Goal: Navigation & Orientation: Find specific page/section

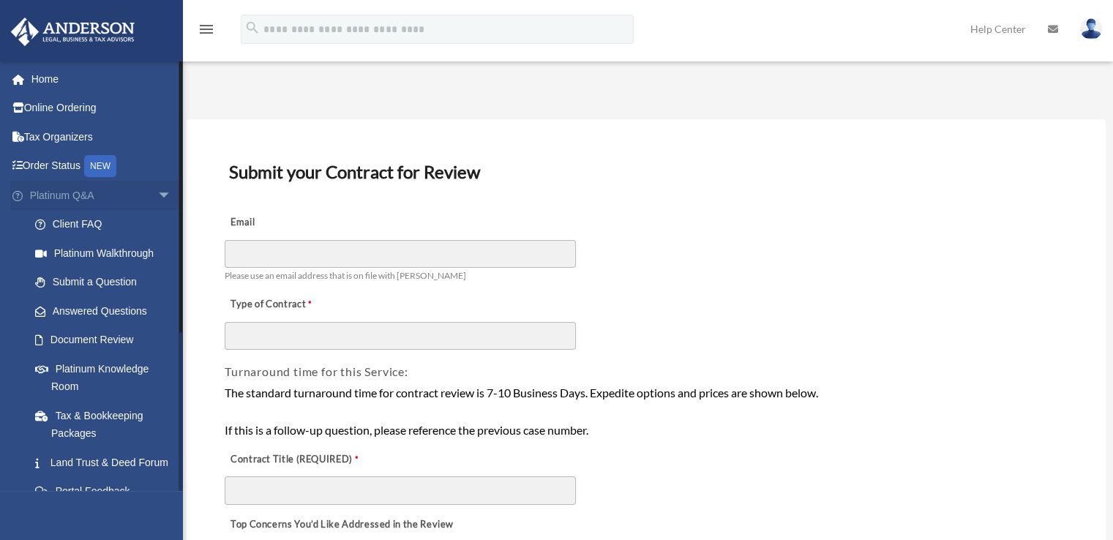
click at [157, 187] on span "arrow_drop_down" at bounding box center [171, 196] width 29 height 30
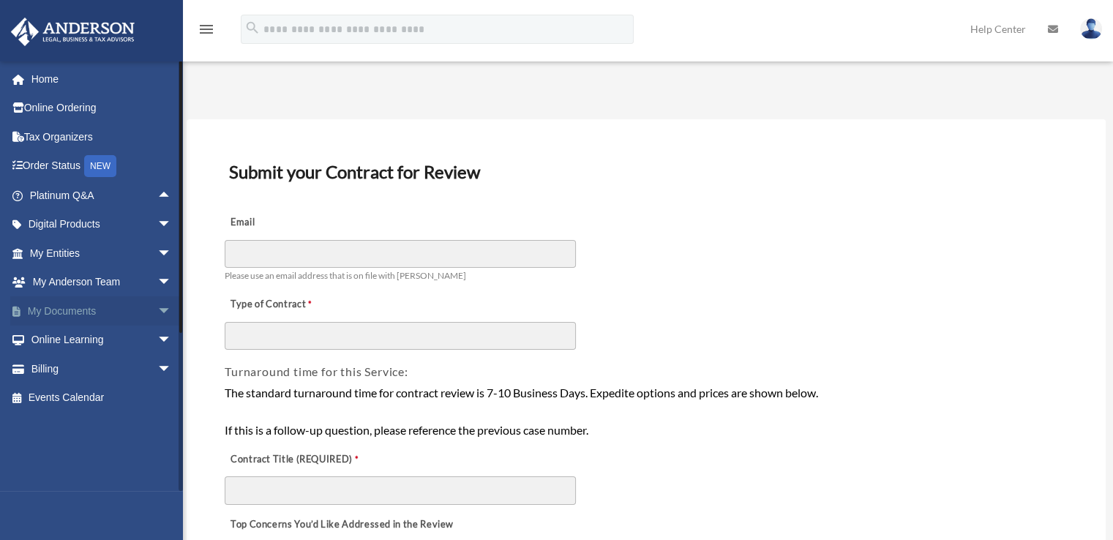
click at [157, 312] on span "arrow_drop_down" at bounding box center [171, 311] width 29 height 30
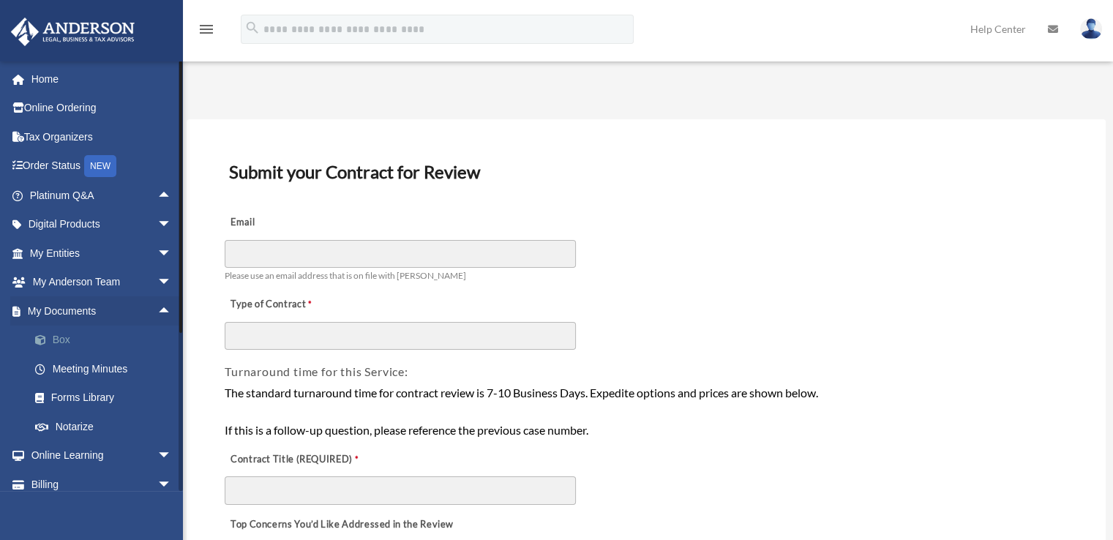
drag, startPoint x: 65, startPoint y: 336, endPoint x: 78, endPoint y: 331, distance: 13.2
click at [64, 335] on link "Box" at bounding box center [106, 340] width 173 height 29
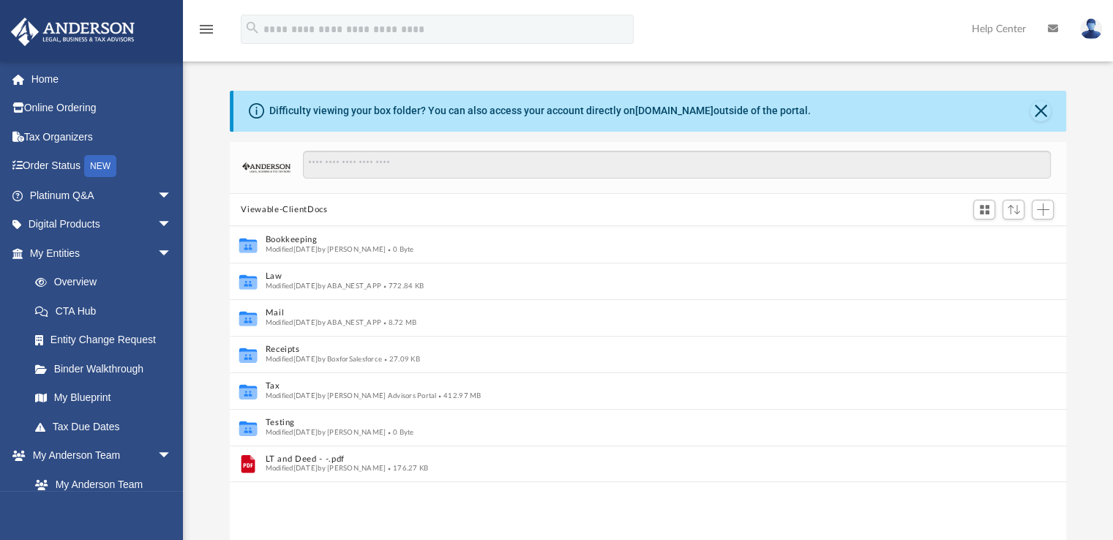
scroll to position [12, 12]
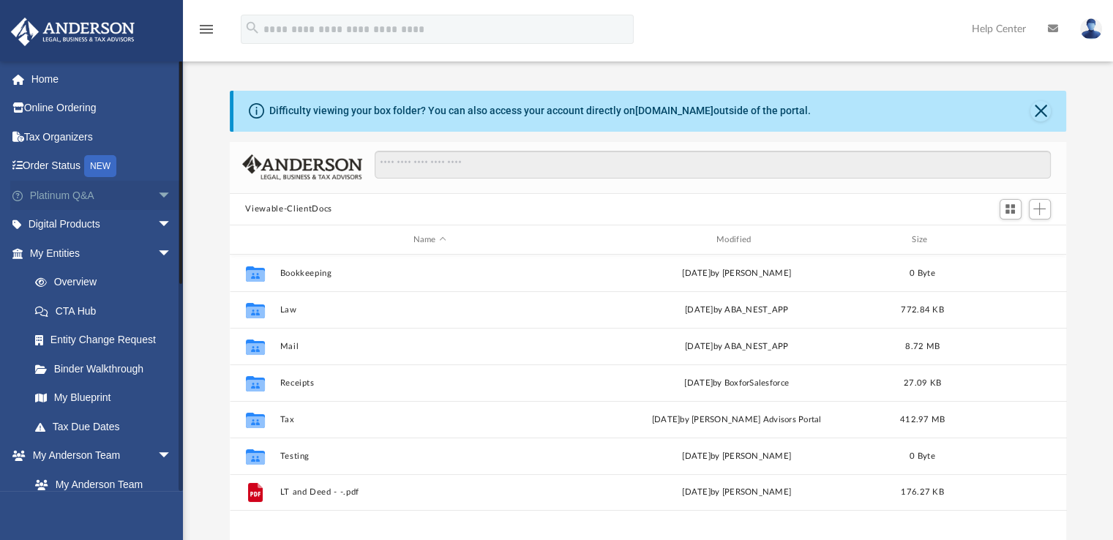
click at [157, 191] on span "arrow_drop_down" at bounding box center [171, 196] width 29 height 30
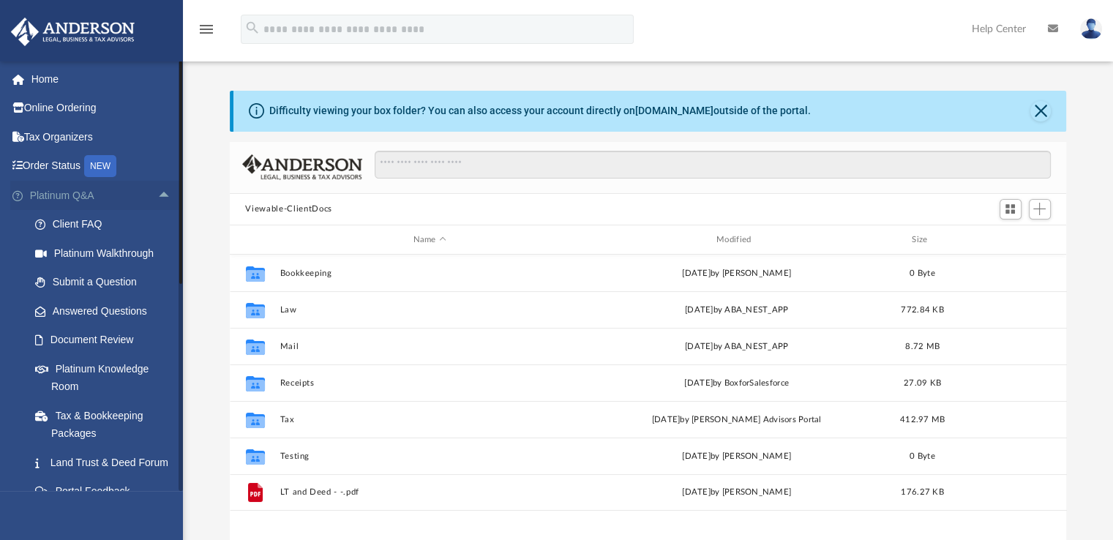
click at [157, 191] on span "arrow_drop_up" at bounding box center [171, 196] width 29 height 30
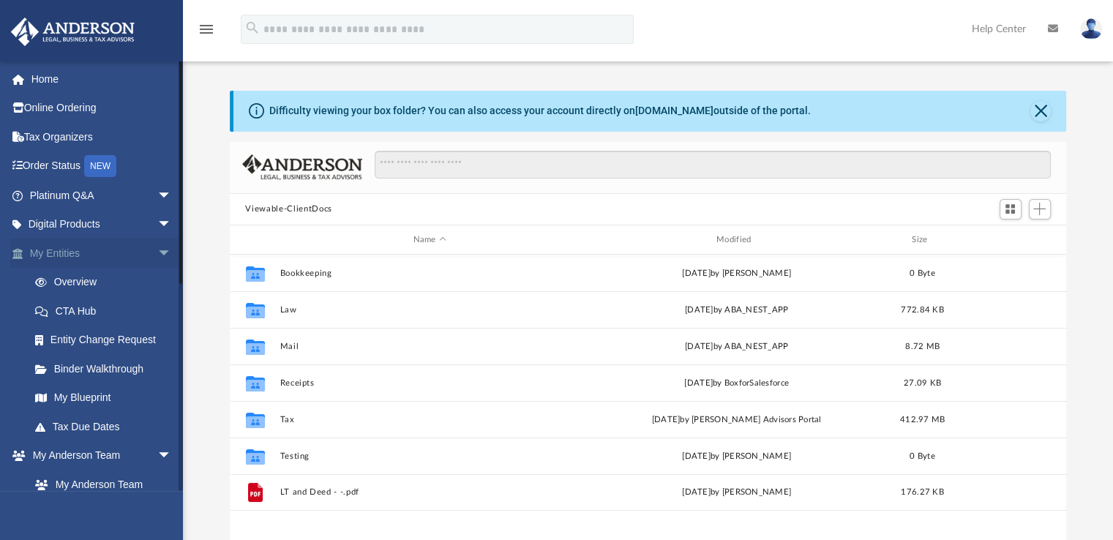
click at [157, 251] on span "arrow_drop_down" at bounding box center [171, 254] width 29 height 30
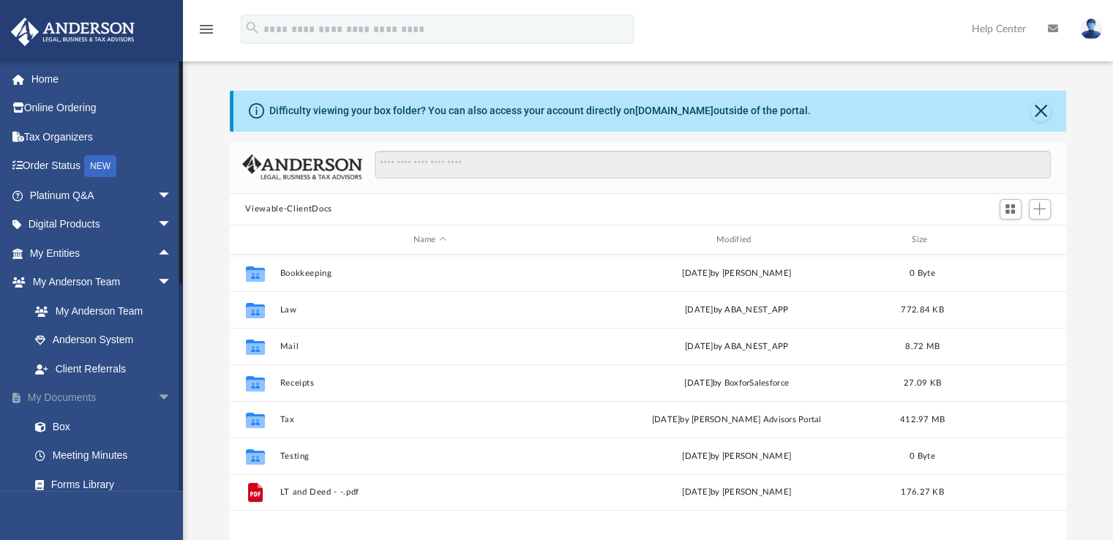
click at [157, 400] on span "arrow_drop_down" at bounding box center [171, 398] width 29 height 30
click at [158, 424] on span "arrow_drop_down" at bounding box center [171, 427] width 29 height 30
click at [157, 277] on span "arrow_drop_down" at bounding box center [171, 283] width 29 height 30
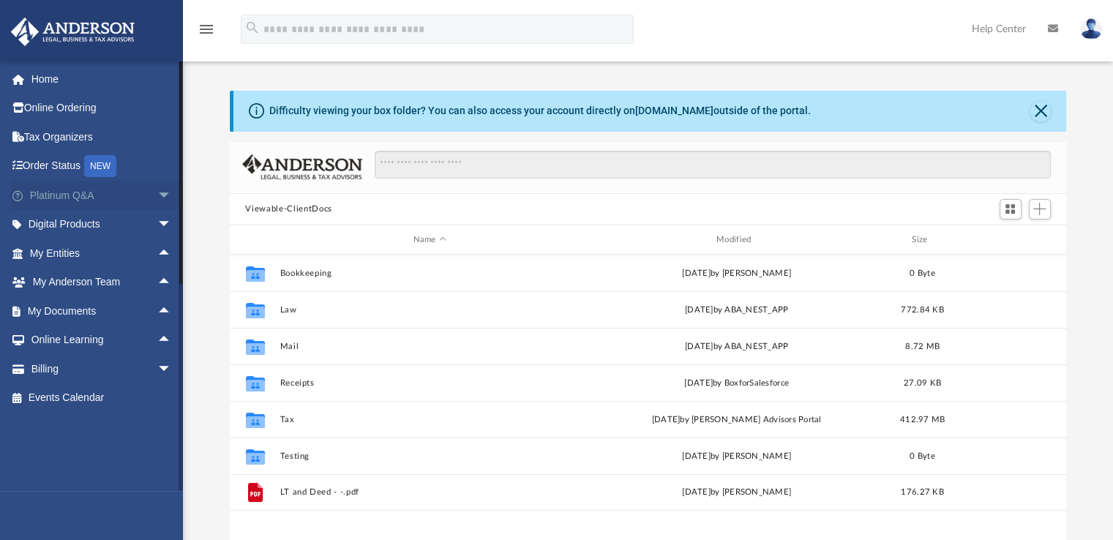
click at [162, 197] on span "arrow_drop_down" at bounding box center [171, 196] width 29 height 30
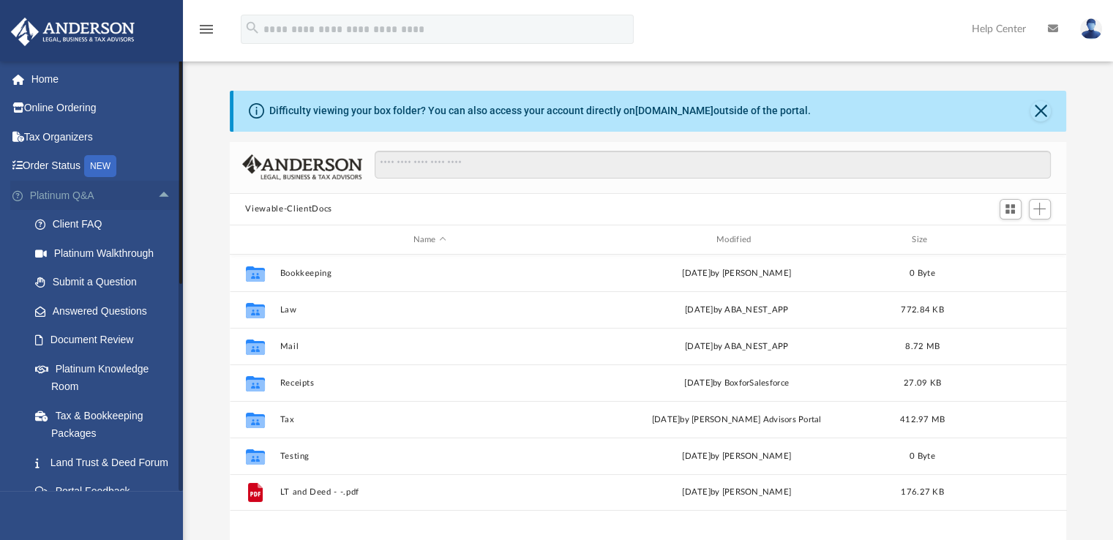
click at [157, 194] on span "arrow_drop_up" at bounding box center [171, 196] width 29 height 30
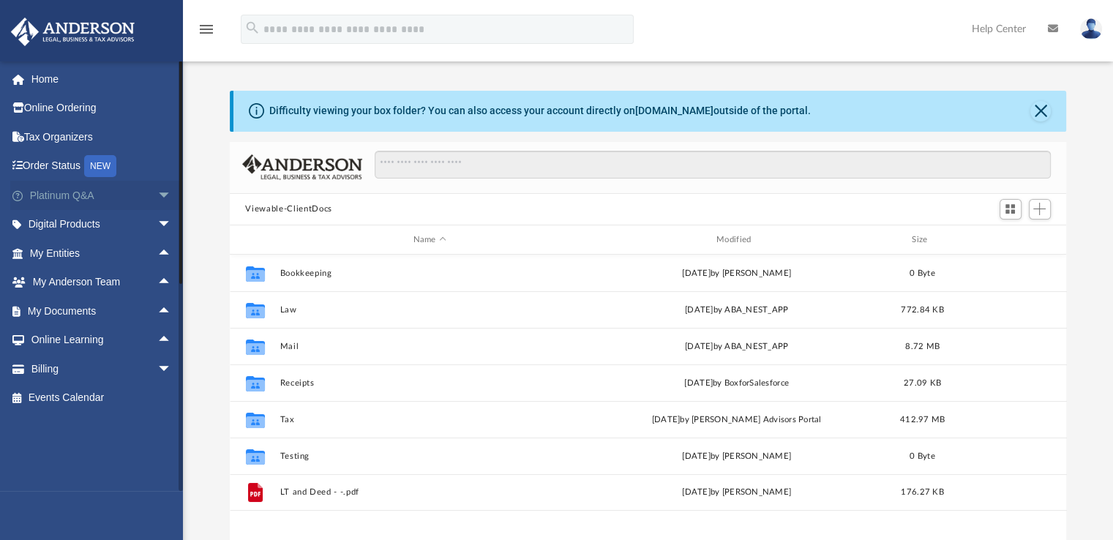
click at [157, 194] on span "arrow_drop_down" at bounding box center [171, 196] width 29 height 30
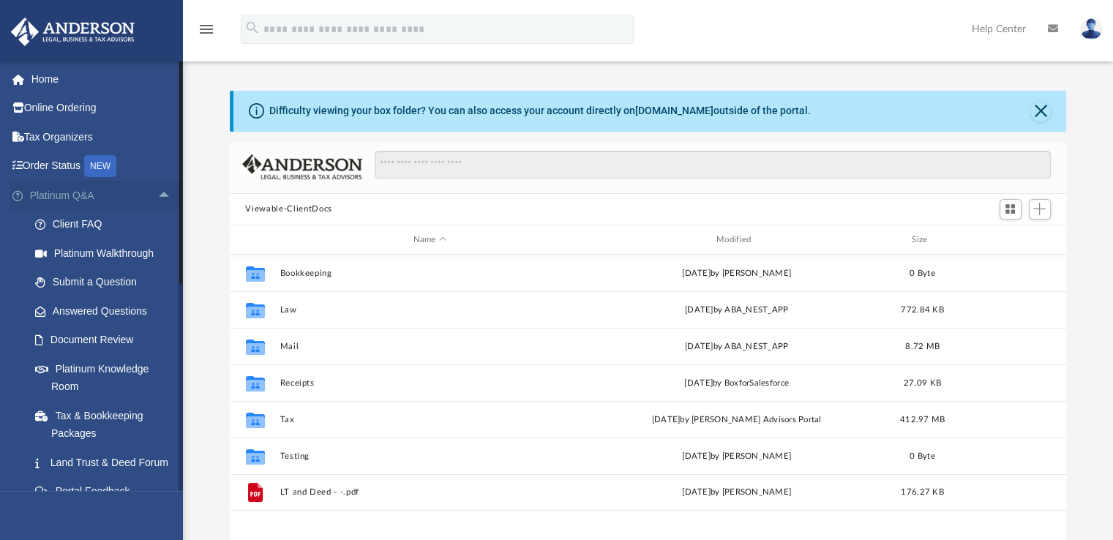
click at [157, 194] on span "arrow_drop_up" at bounding box center [171, 196] width 29 height 30
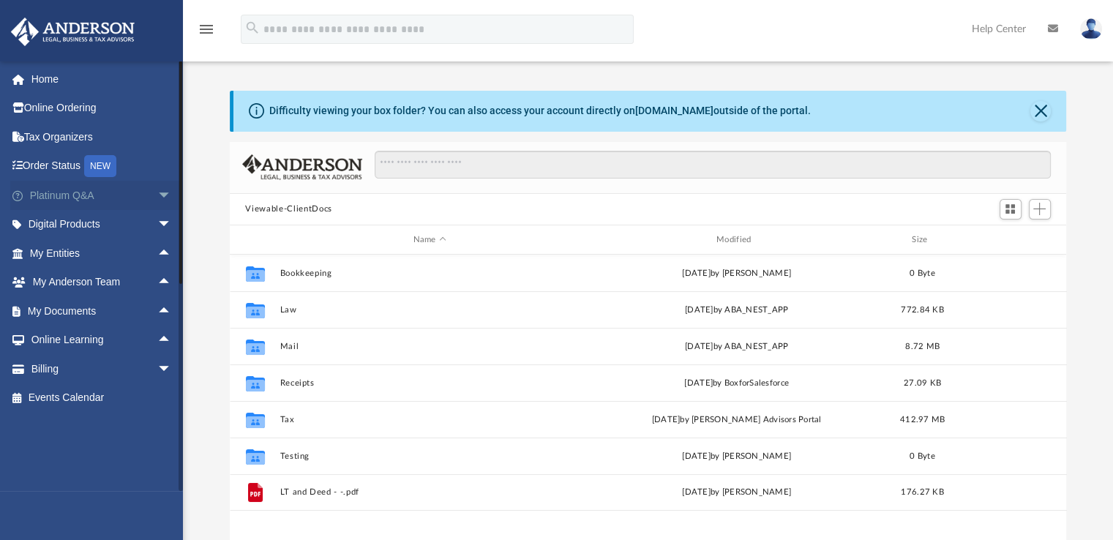
click at [157, 194] on span "arrow_drop_down" at bounding box center [171, 196] width 29 height 30
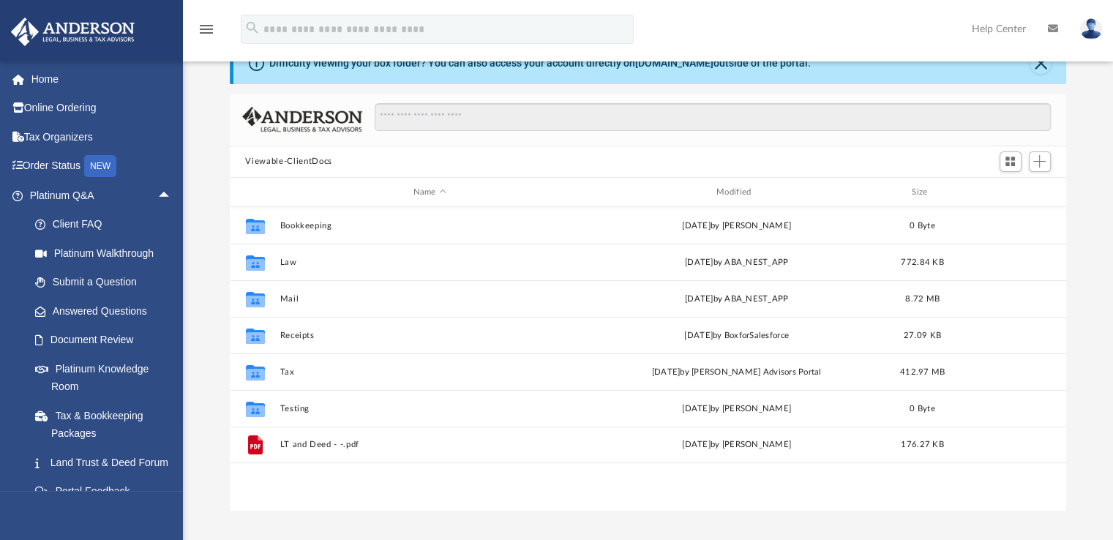
scroll to position [73, 0]
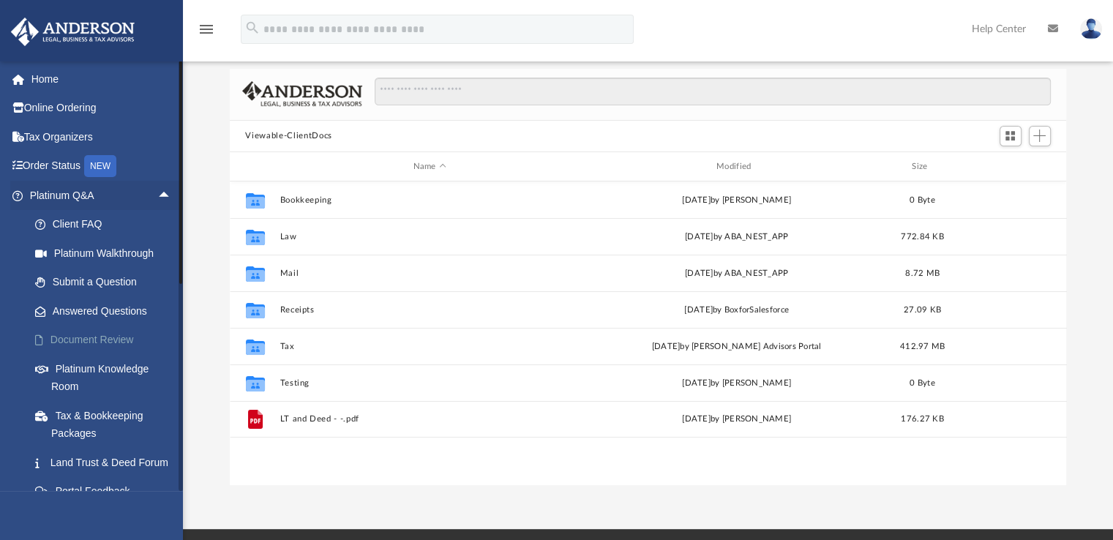
click at [81, 337] on link "Document Review" at bounding box center [106, 340] width 173 height 29
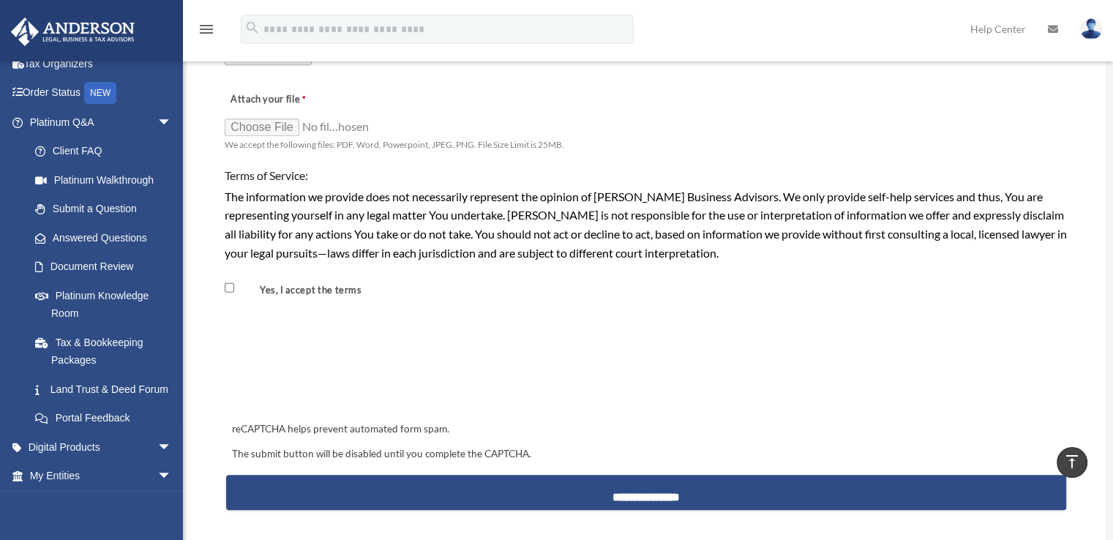
scroll to position [1098, 0]
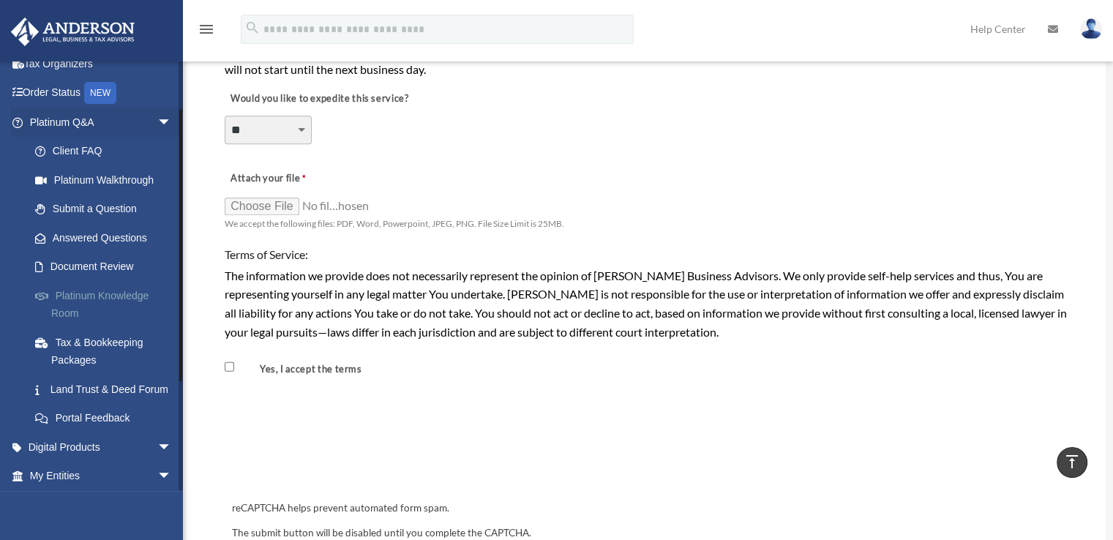
click at [117, 298] on link "Platinum Knowledge Room" at bounding box center [106, 304] width 173 height 47
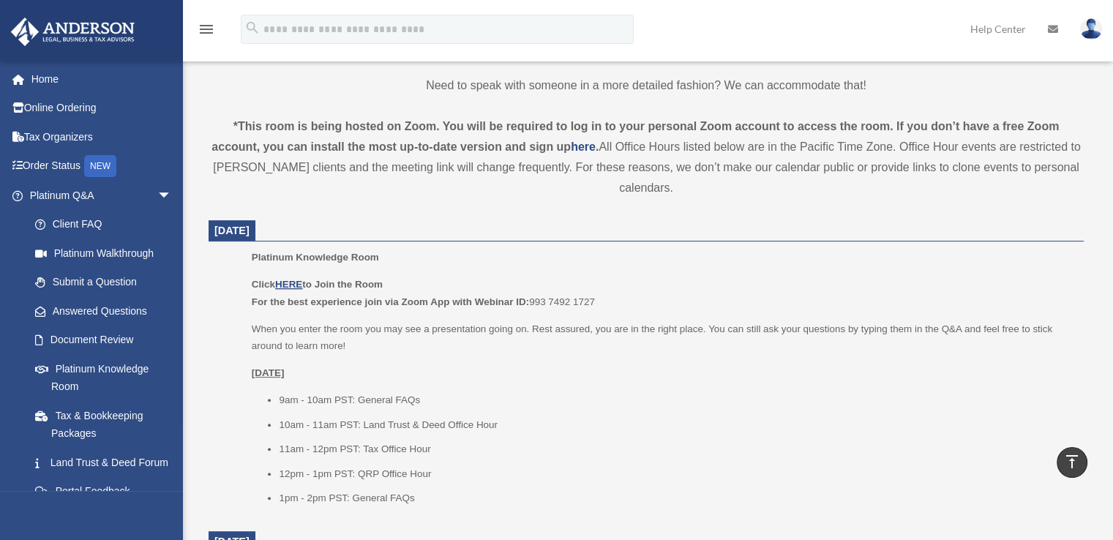
scroll to position [512, 0]
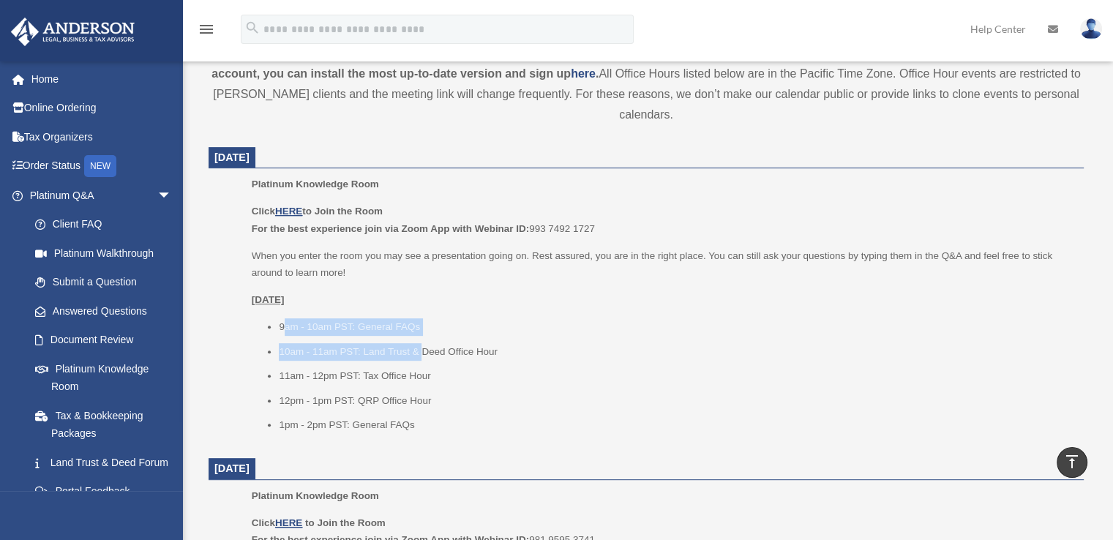
drag, startPoint x: 282, startPoint y: 323, endPoint x: 421, endPoint y: 348, distance: 142.0
click at [421, 346] on ul "9am - 10am PST: General FAQs 10am - 11am PST: Land Trust & Deed Office Hour 11a…" at bounding box center [663, 376] width 822 height 116
click at [419, 348] on li "10am - 11am PST: Land Trust & Deed Office Hour" at bounding box center [676, 352] width 795 height 18
click at [383, 355] on li "10am - 11am PST: Land Trust & Deed Office Hour" at bounding box center [676, 352] width 795 height 18
drag, startPoint x: 361, startPoint y: 328, endPoint x: 371, endPoint y: 340, distance: 15.7
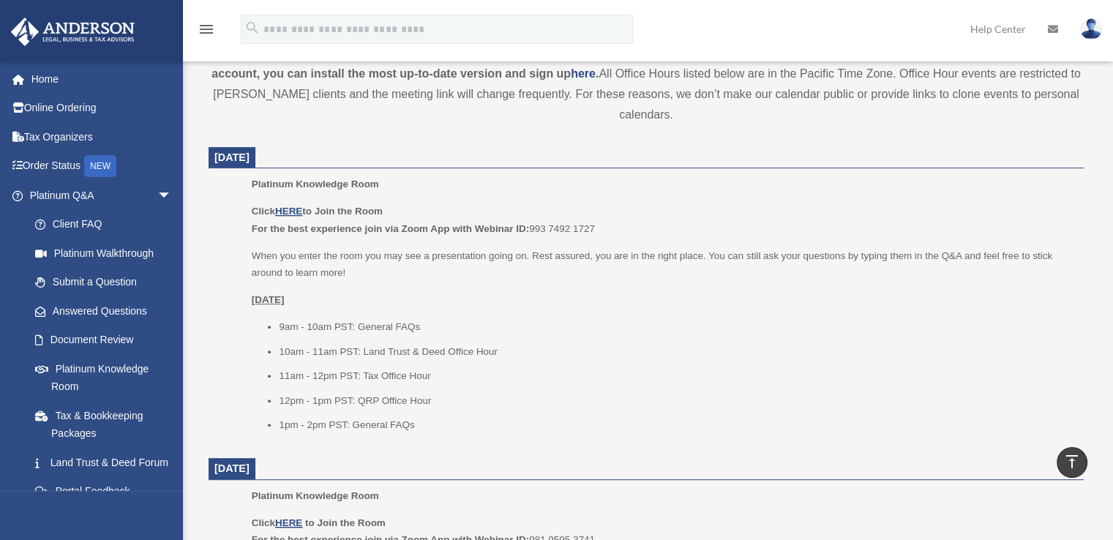
click at [367, 334] on li "9am - 10am PST: General FAQs" at bounding box center [676, 327] width 795 height 18
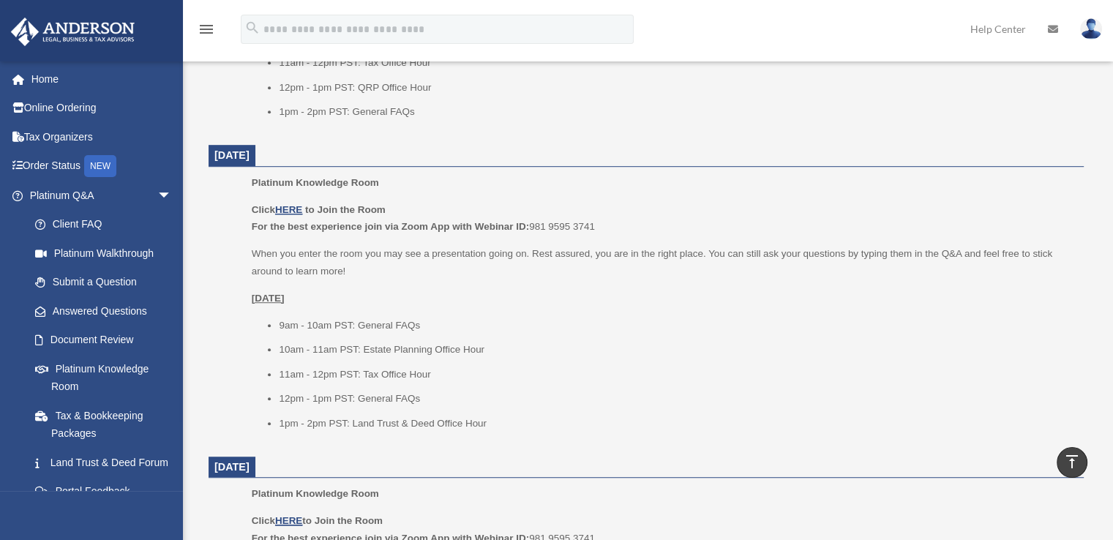
scroll to position [732, 0]
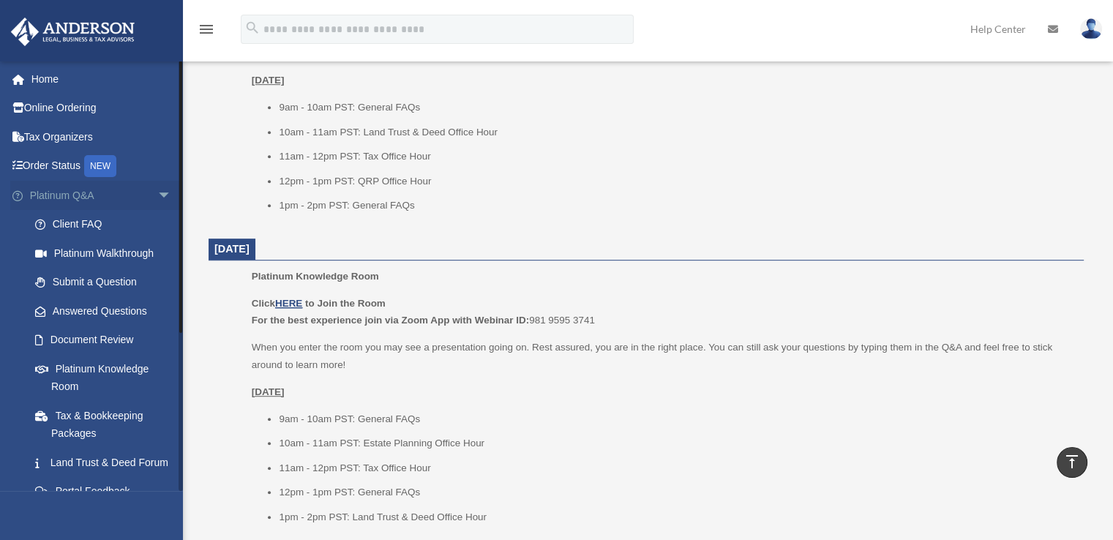
click at [157, 194] on span "arrow_drop_down" at bounding box center [171, 196] width 29 height 30
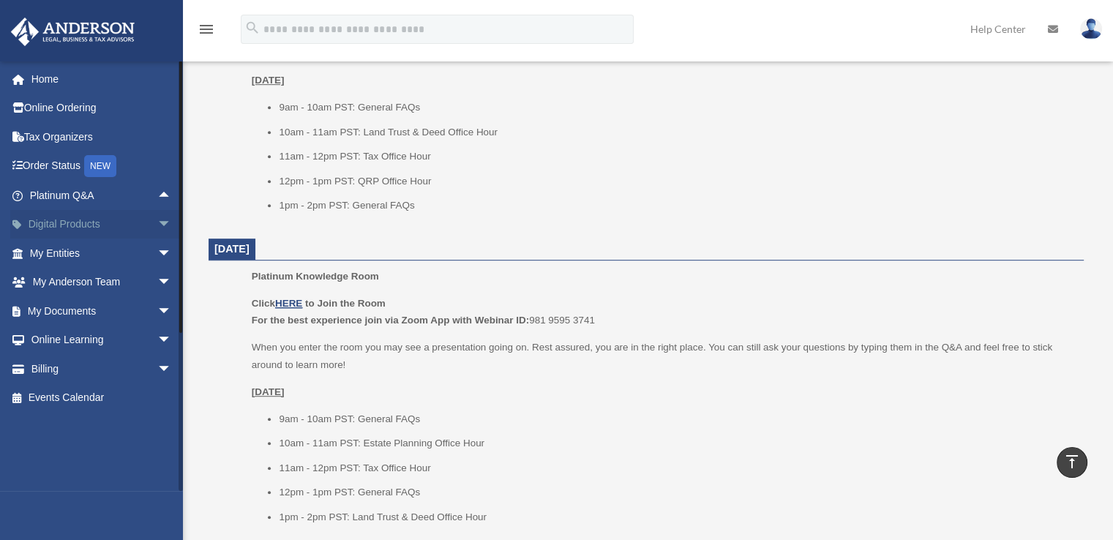
click at [157, 223] on span "arrow_drop_down" at bounding box center [171, 225] width 29 height 30
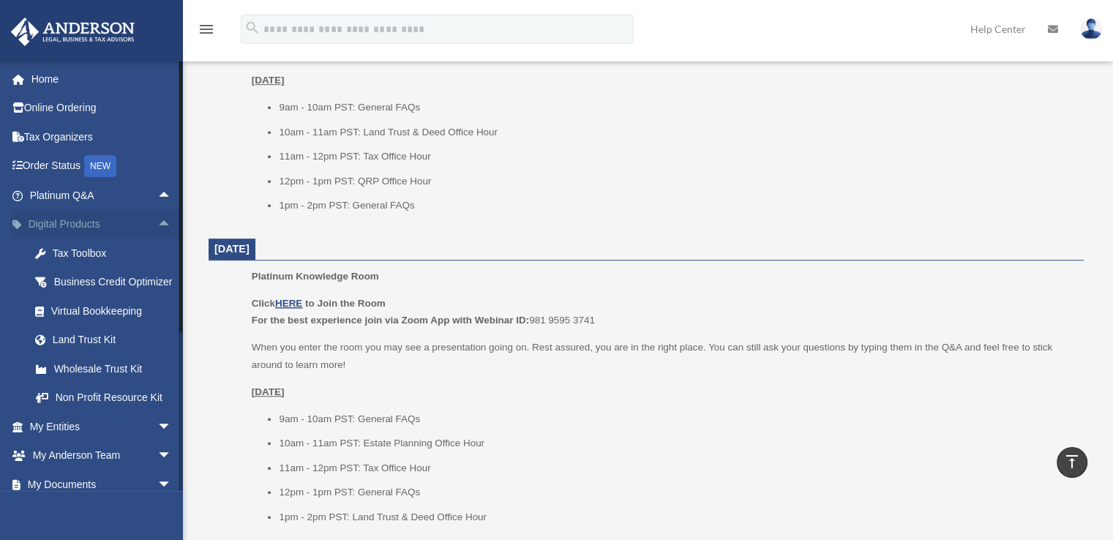
click at [157, 222] on span "arrow_drop_up" at bounding box center [171, 225] width 29 height 30
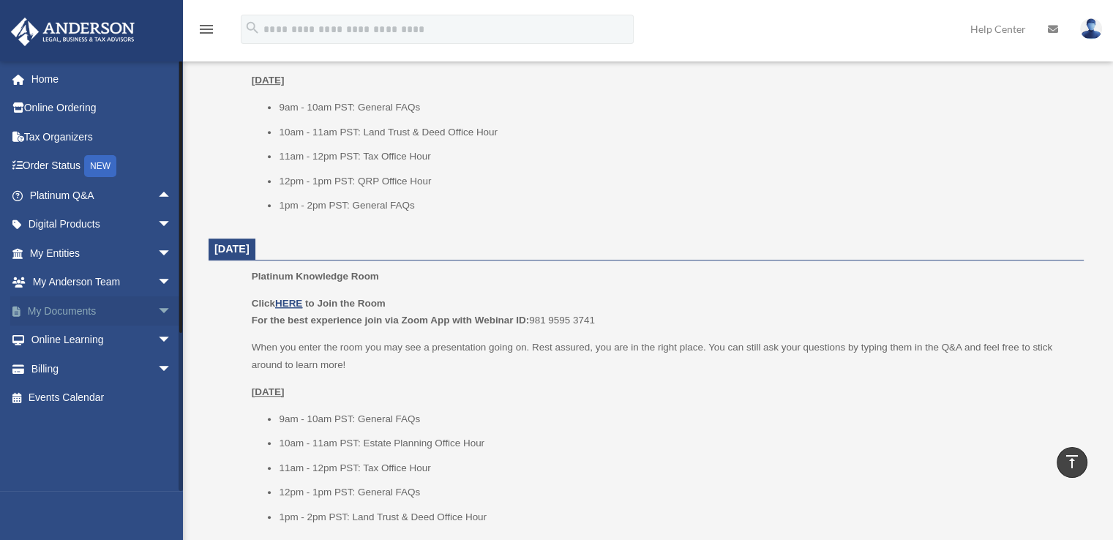
click at [157, 312] on span "arrow_drop_down" at bounding box center [171, 311] width 29 height 30
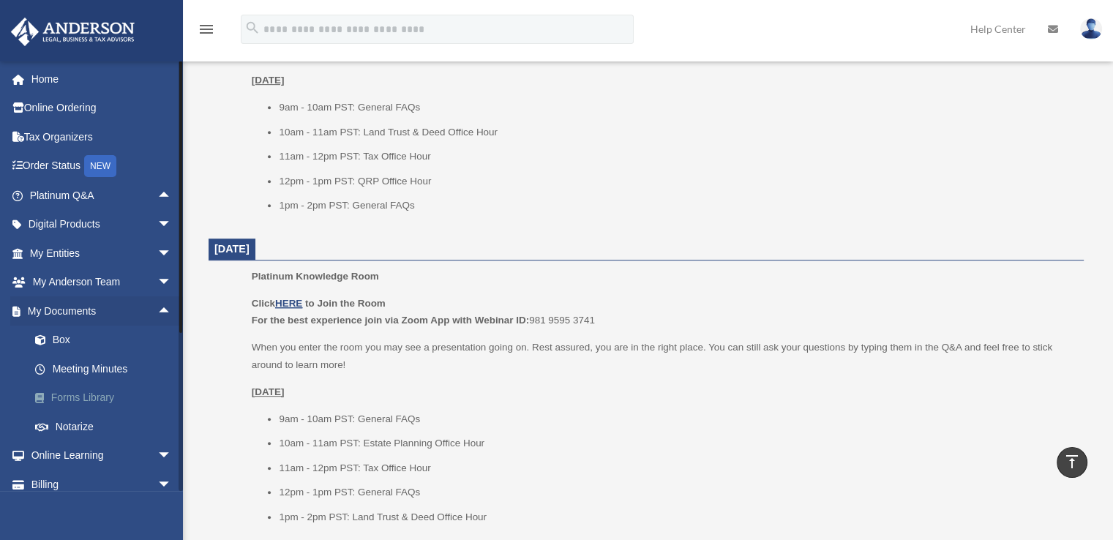
click at [95, 395] on link "Forms Library" at bounding box center [106, 397] width 173 height 29
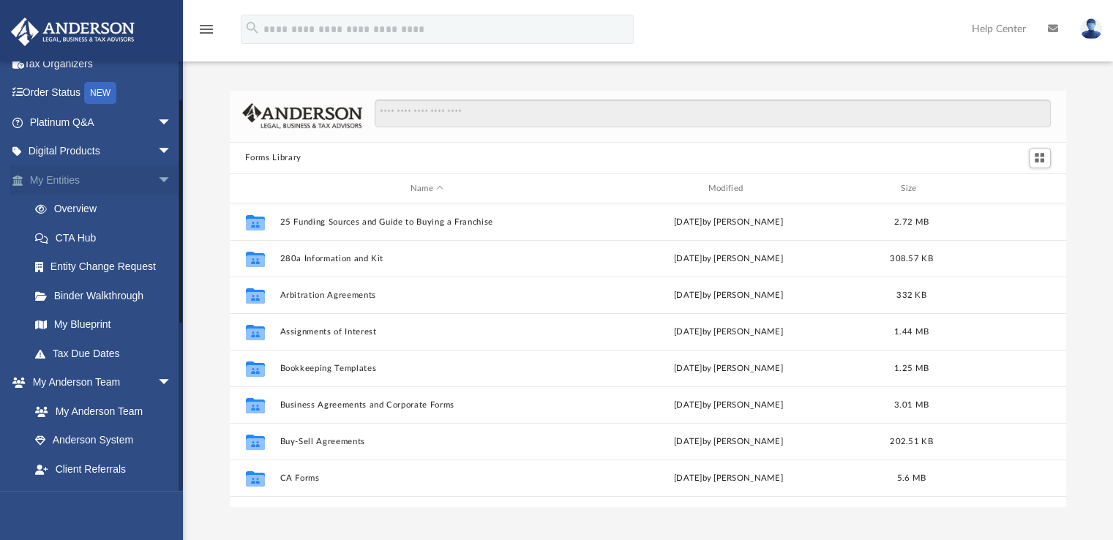
click at [157, 180] on span "arrow_drop_down" at bounding box center [171, 180] width 29 height 30
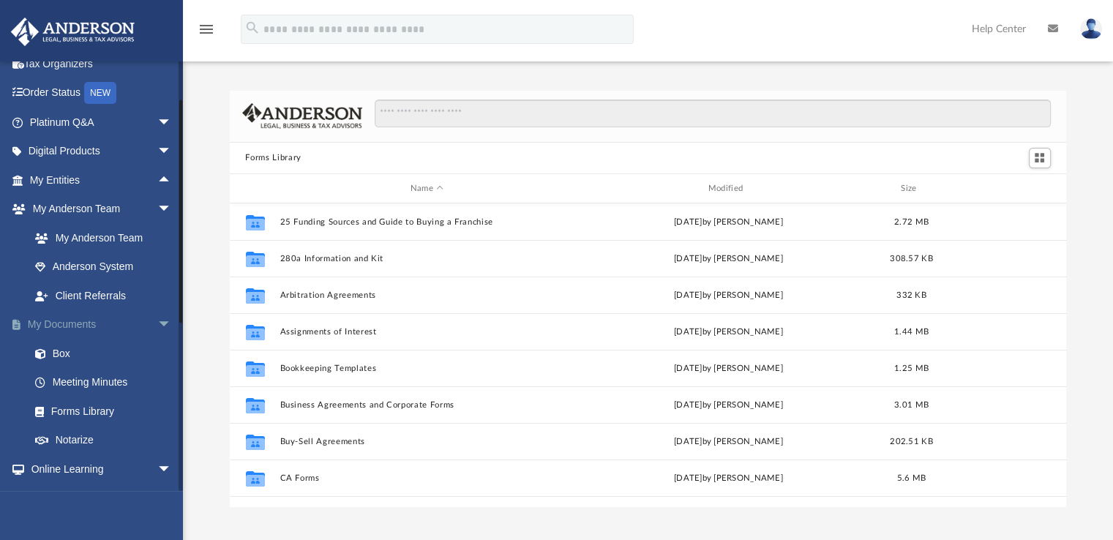
click at [166, 323] on span "arrow_drop_down" at bounding box center [171, 325] width 29 height 30
click at [157, 206] on span "arrow_drop_down" at bounding box center [171, 210] width 29 height 30
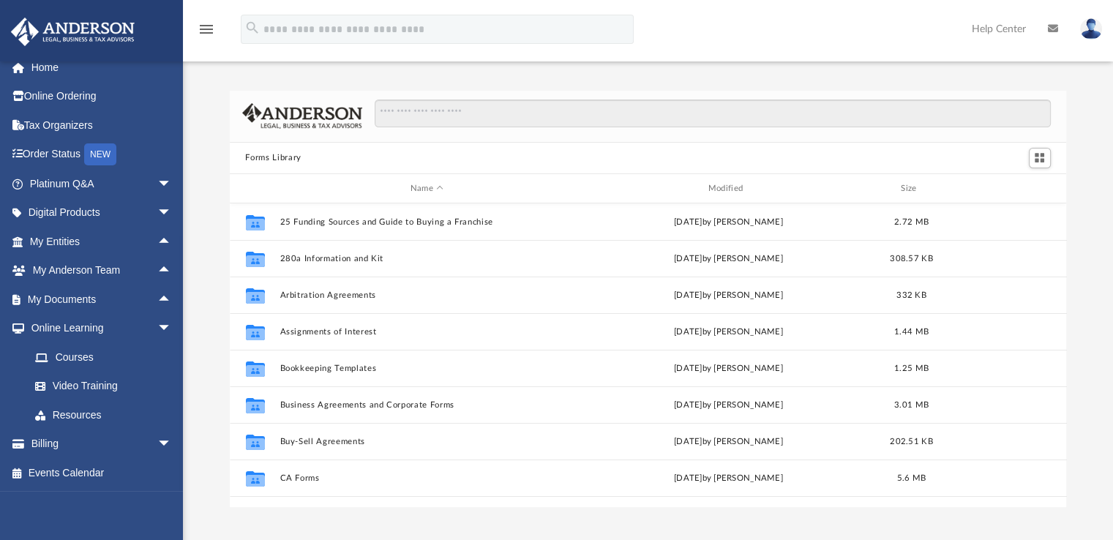
scroll to position [11, 0]
click at [158, 330] on span "arrow_drop_down" at bounding box center [171, 330] width 29 height 30
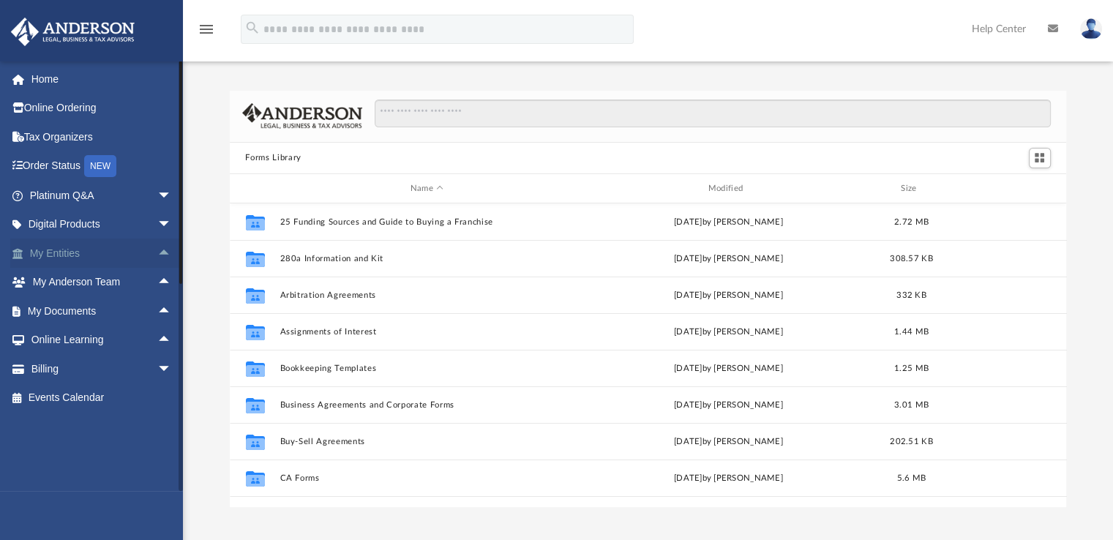
click at [164, 250] on span "arrow_drop_up" at bounding box center [171, 254] width 29 height 30
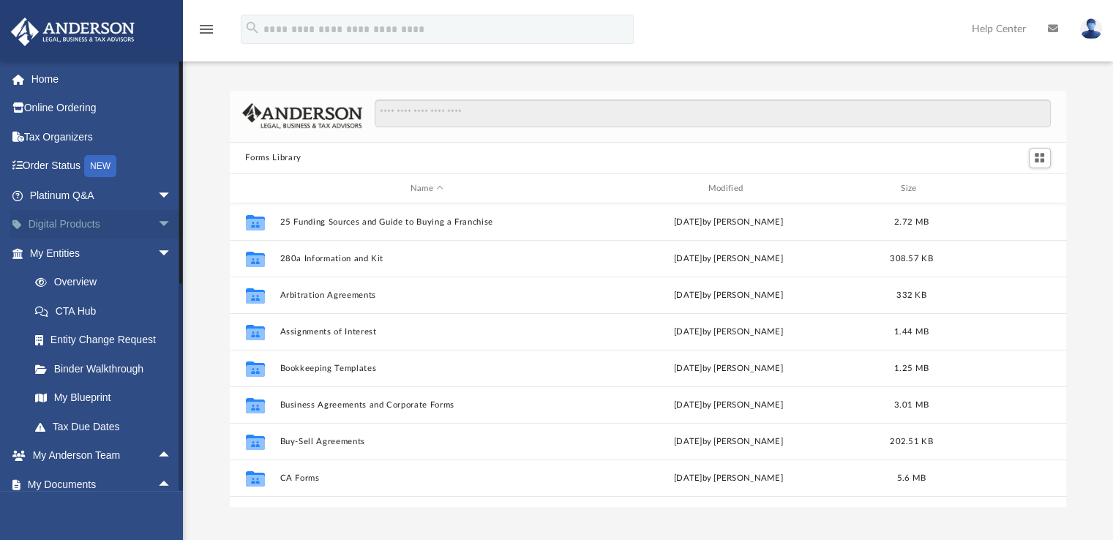
click at [157, 220] on span "arrow_drop_down" at bounding box center [171, 225] width 29 height 30
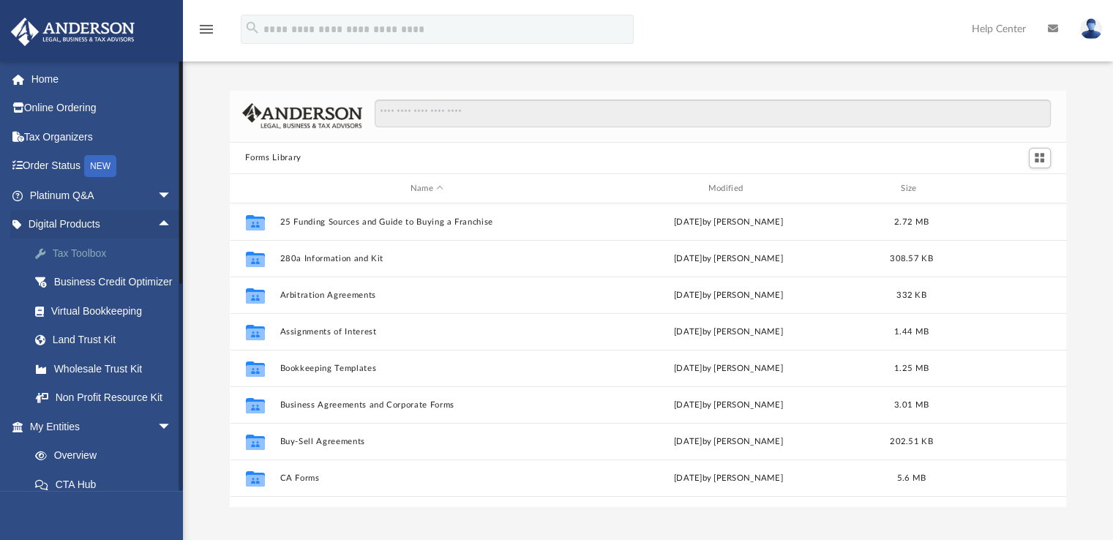
click at [94, 252] on div "Tax Toolbox" at bounding box center [113, 253] width 124 height 18
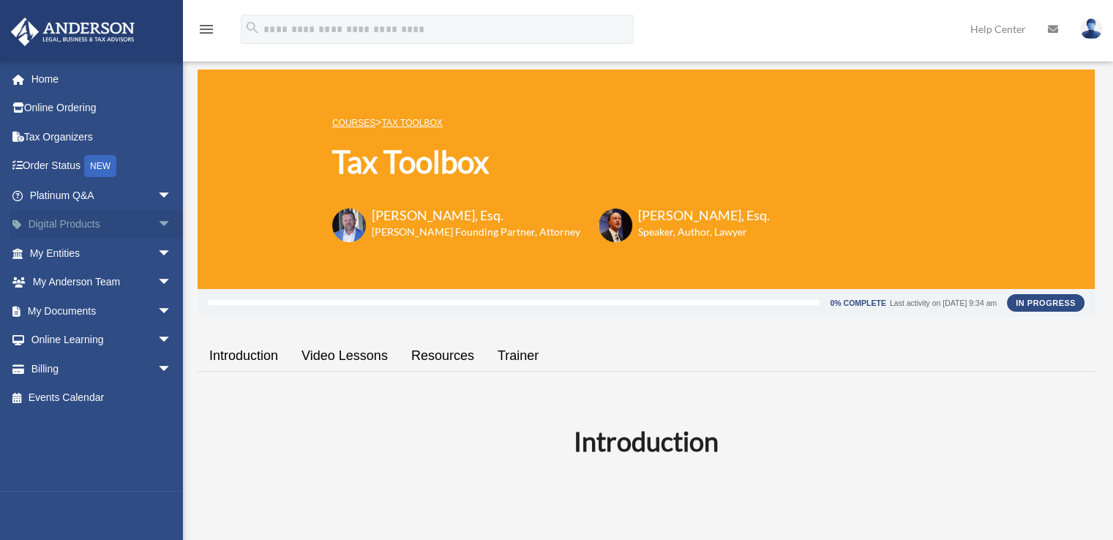
click at [157, 222] on span "arrow_drop_down" at bounding box center [171, 225] width 29 height 30
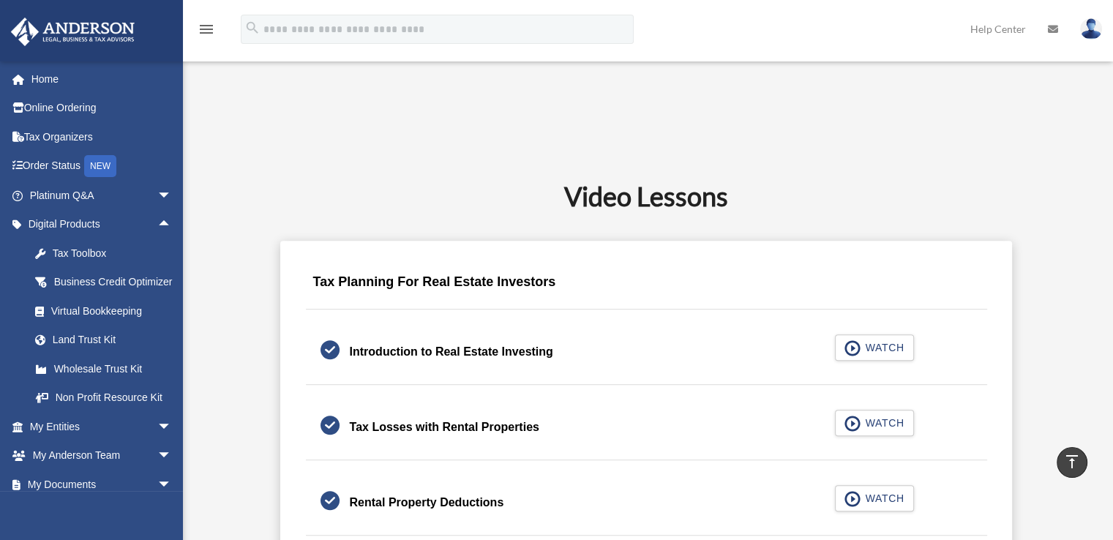
scroll to position [732, 0]
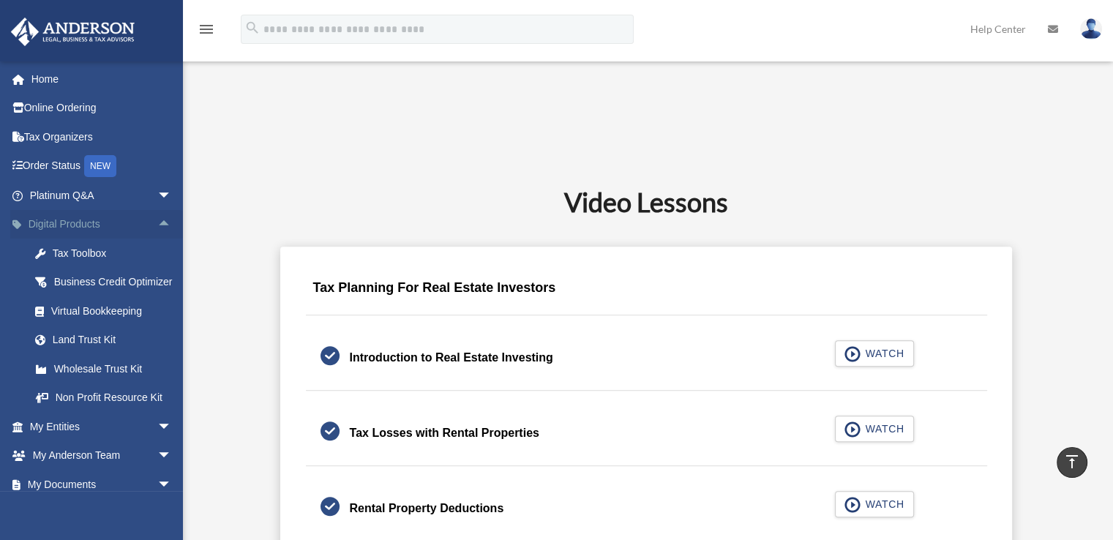
click at [157, 224] on span "arrow_drop_up" at bounding box center [171, 225] width 29 height 30
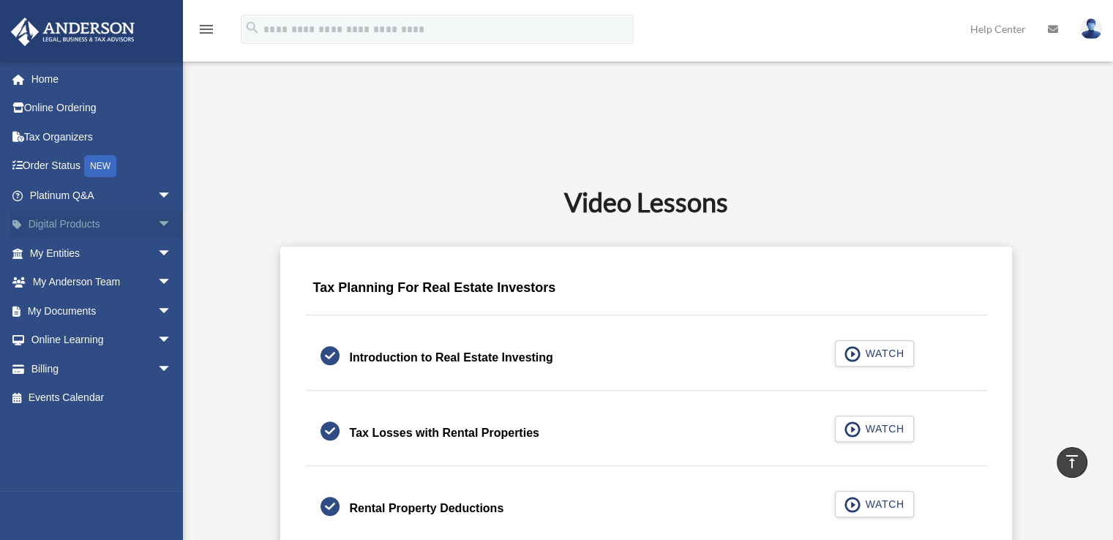
click at [157, 224] on span "arrow_drop_down" at bounding box center [171, 225] width 29 height 30
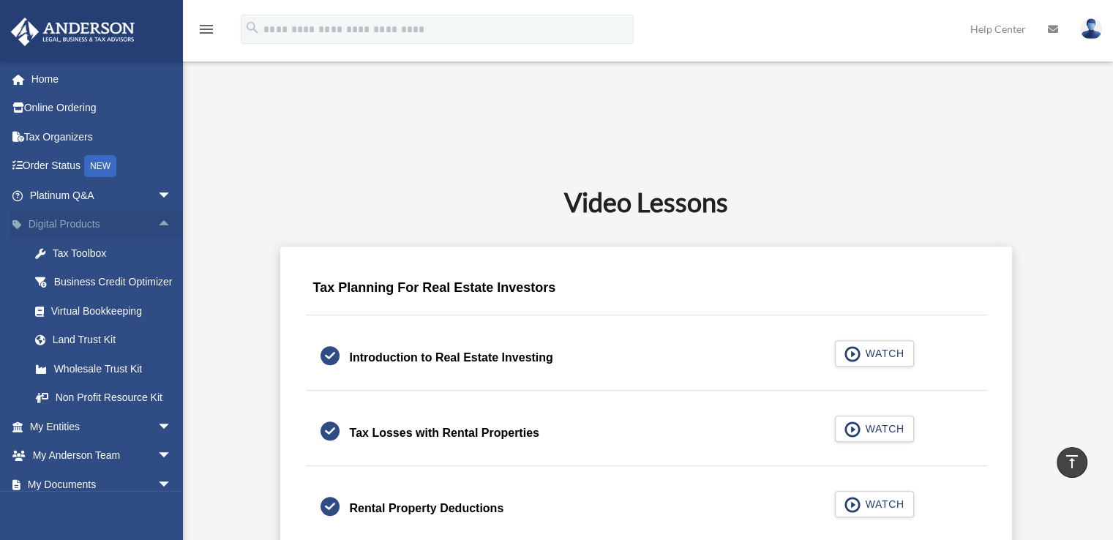
click at [157, 228] on span "arrow_drop_up" at bounding box center [171, 225] width 29 height 30
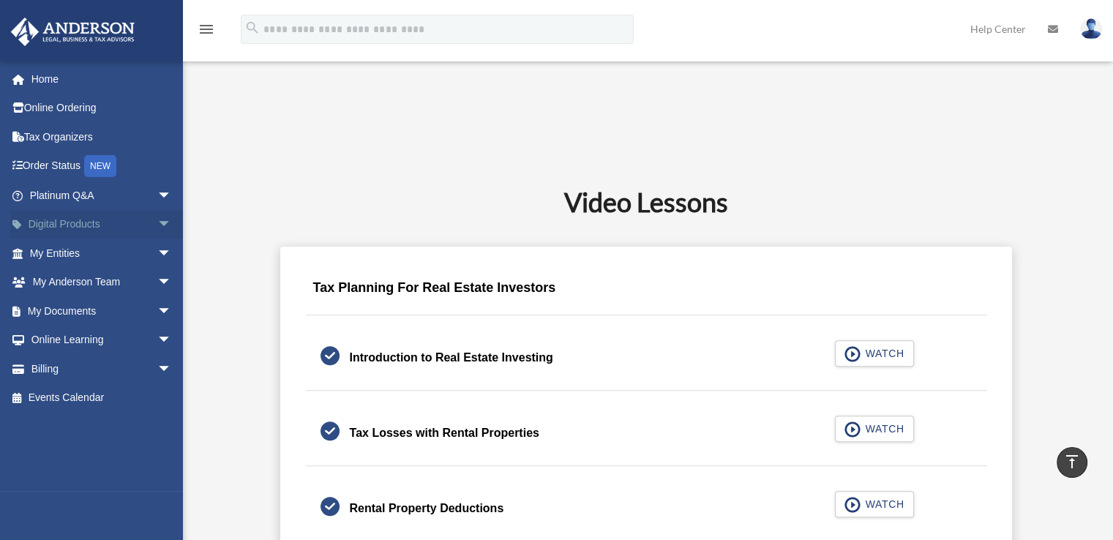
click at [157, 226] on span "arrow_drop_down" at bounding box center [171, 225] width 29 height 30
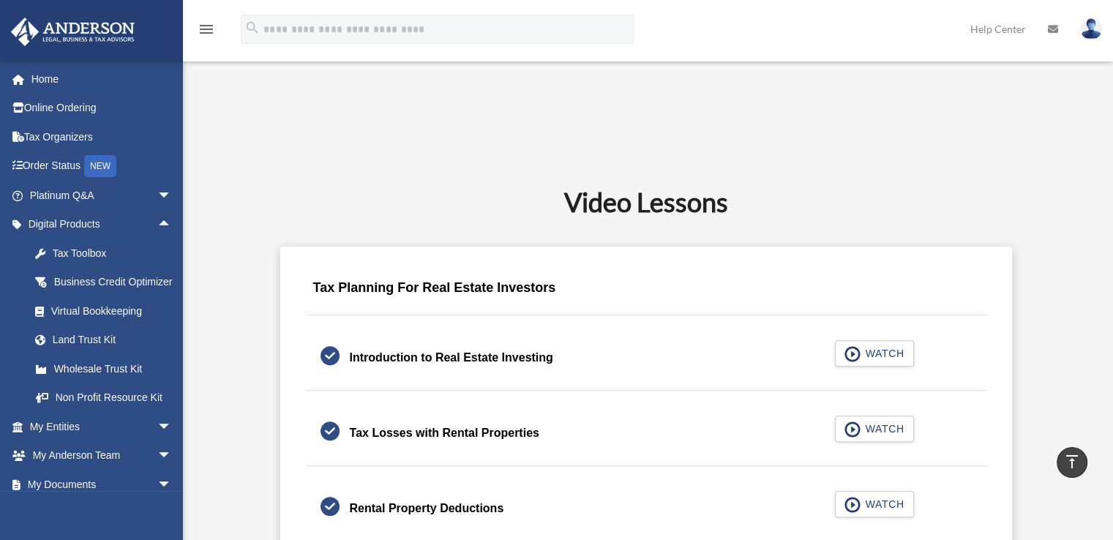
scroll to position [878, 0]
